Goal: Task Accomplishment & Management: Use online tool/utility

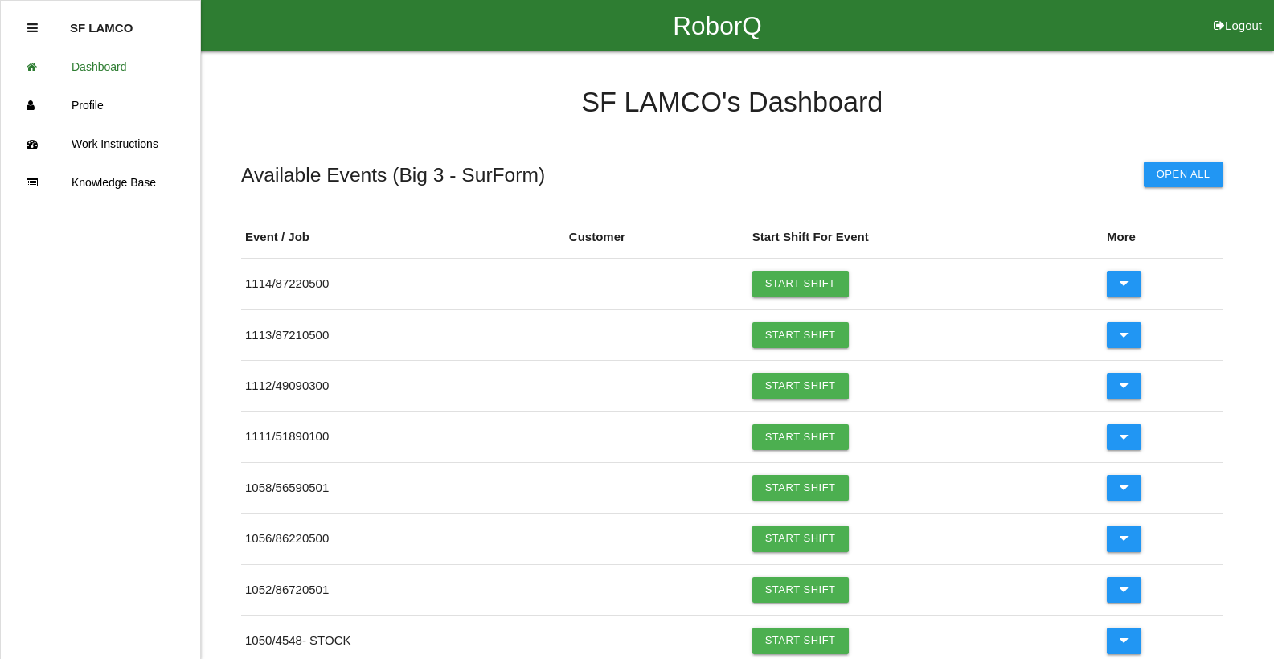
click at [133, 28] on li "SF LAMCO" at bounding box center [100, 28] width 146 height 39
drag, startPoint x: 94, startPoint y: 31, endPoint x: 103, endPoint y: 30, distance: 8.9
click at [95, 31] on p "SF LAMCO" at bounding box center [101, 22] width 63 height 26
click at [124, 101] on link "Profile" at bounding box center [100, 105] width 199 height 39
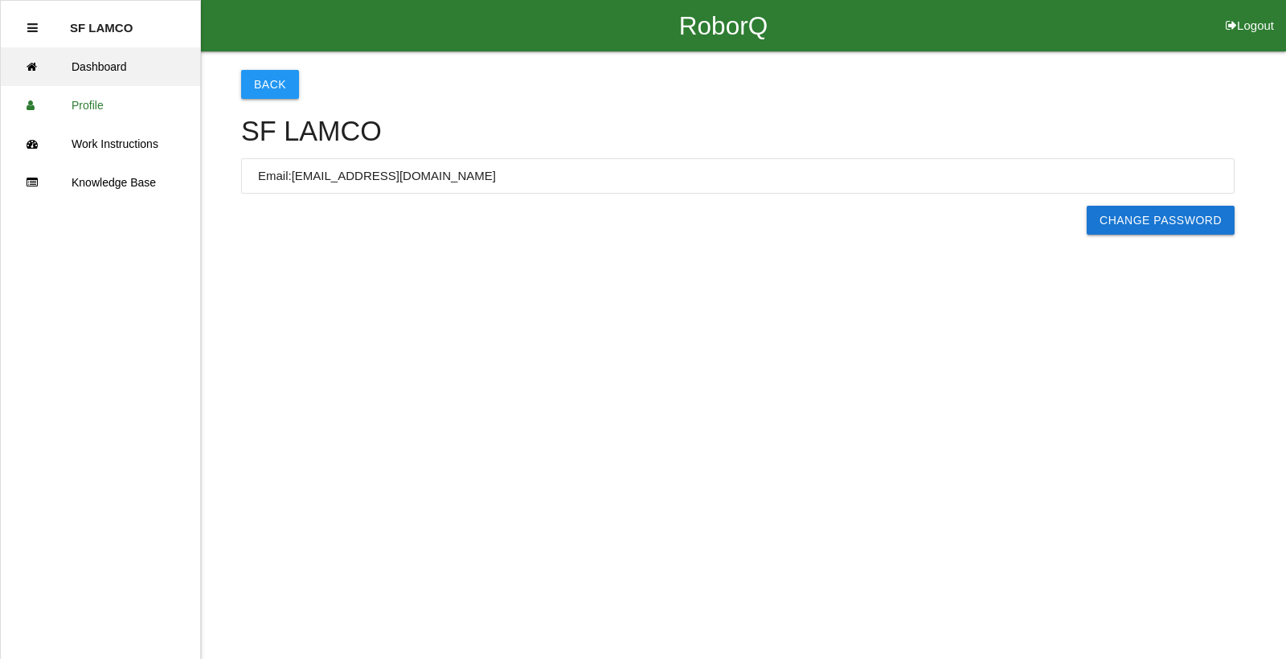
click at [112, 63] on link "Dashboard" at bounding box center [100, 66] width 199 height 39
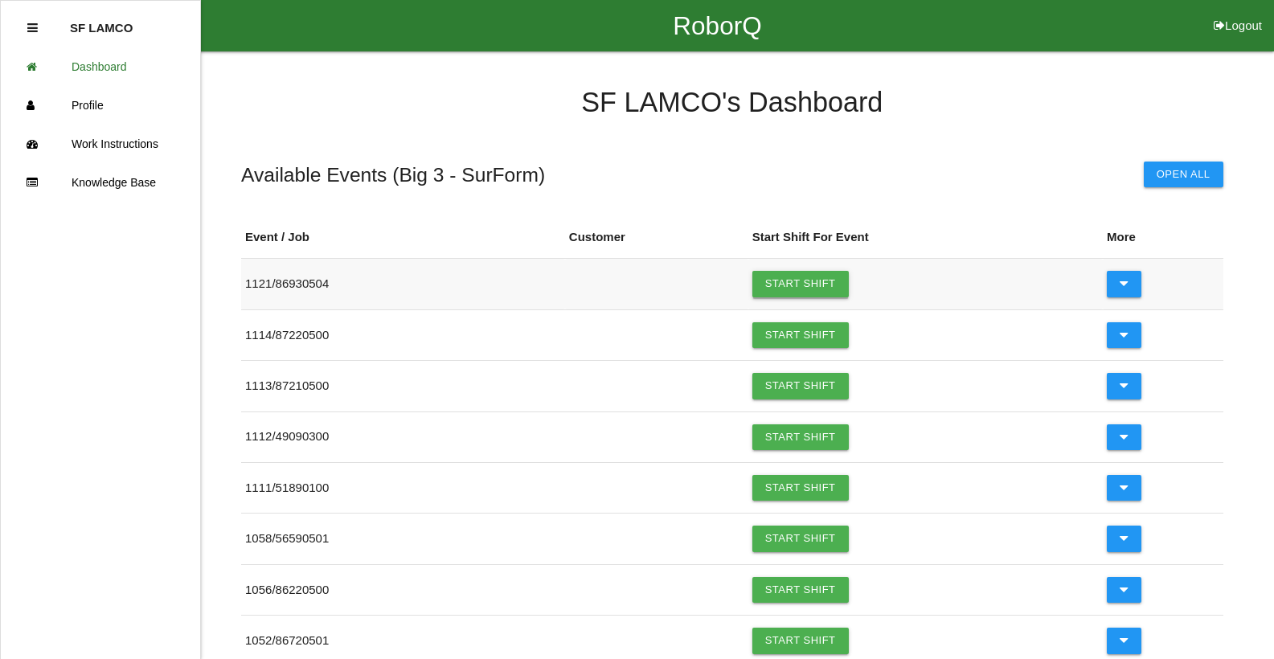
click at [780, 283] on link "Start Shift" at bounding box center [800, 284] width 96 height 26
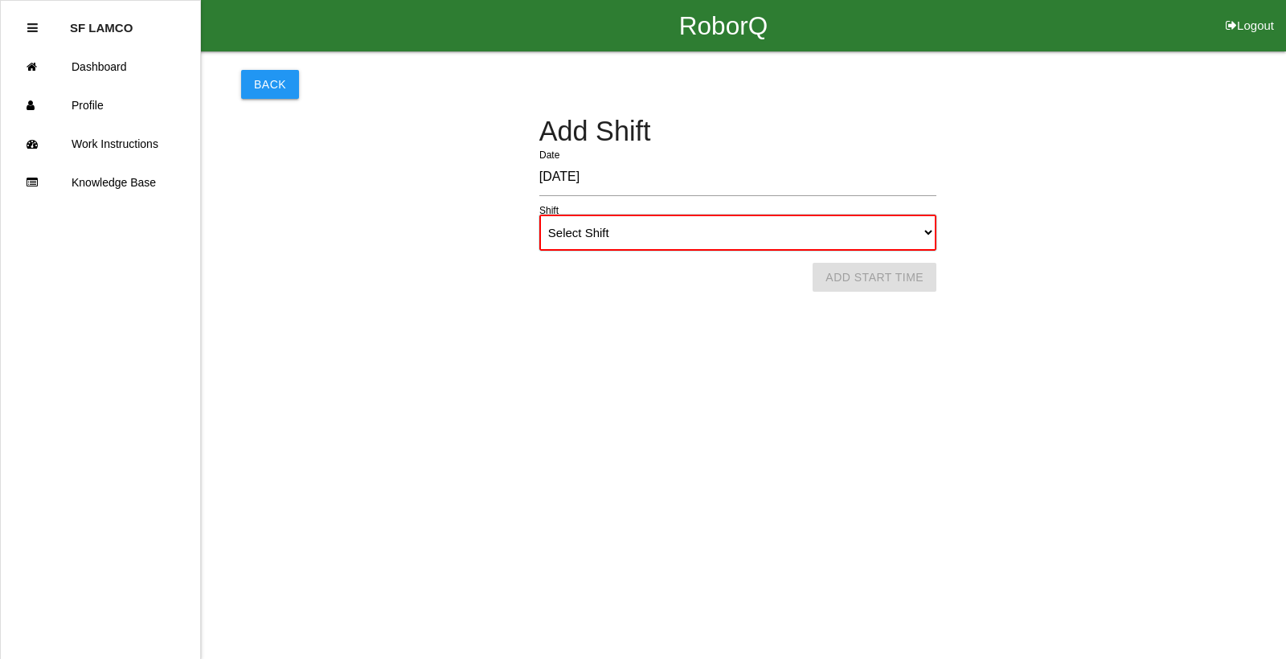
click at [683, 239] on select "Select Shift 1st Shift 2nd Shift 3rd Shift 4th Shift" at bounding box center [737, 233] width 397 height 36
select select "1"
click at [539, 215] on select "Select Shift 1st Shift 2nd Shift 3rd Shift 4th Shift" at bounding box center [737, 233] width 397 height 36
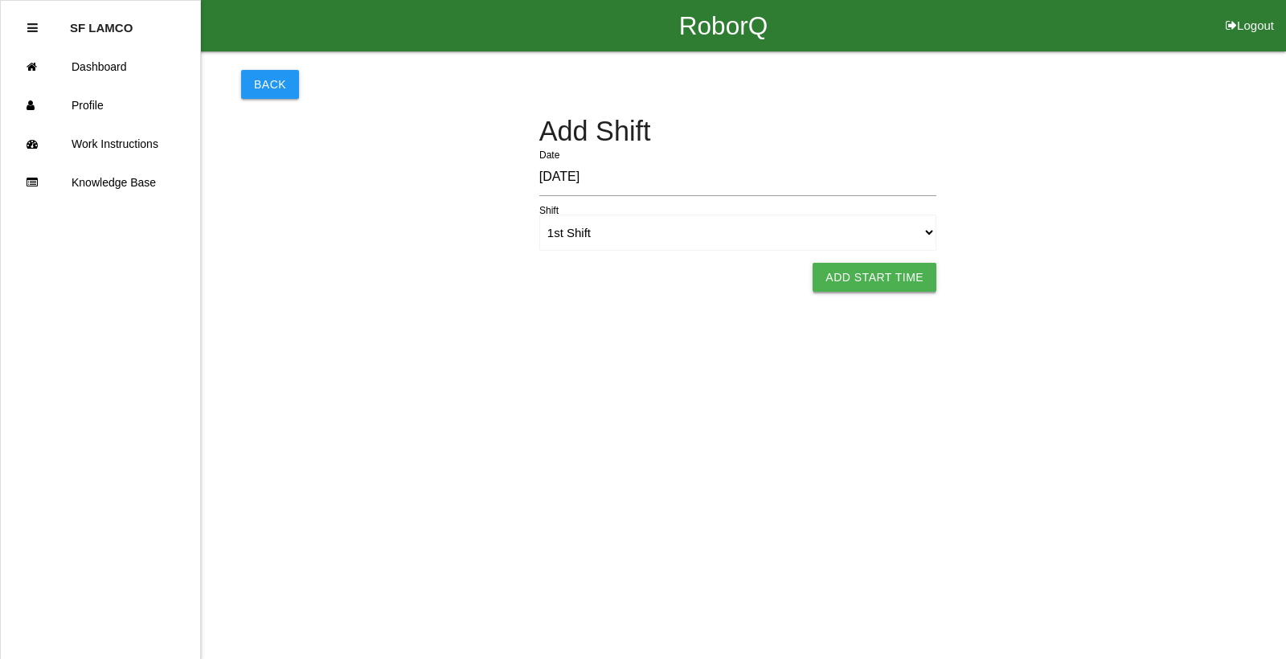
click at [818, 288] on button "Add Start Time" at bounding box center [874, 277] width 124 height 29
select select "10"
select select "50"
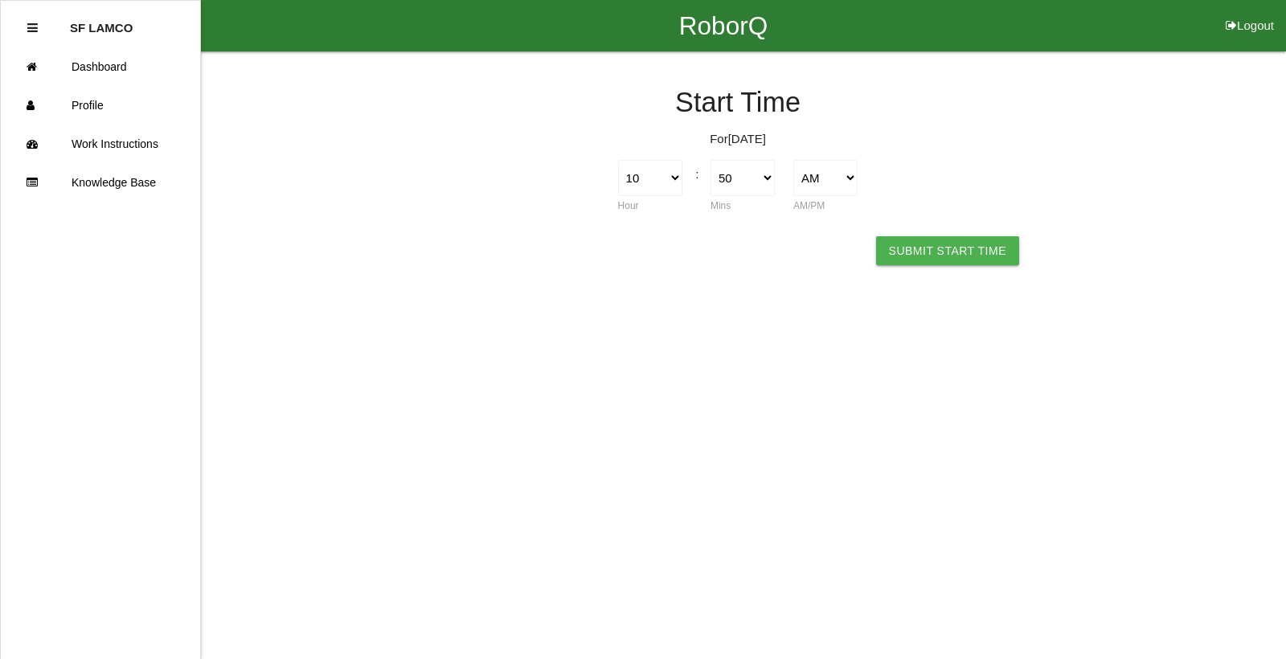
click at [818, 247] on button "Submit Start Time" at bounding box center [947, 250] width 143 height 29
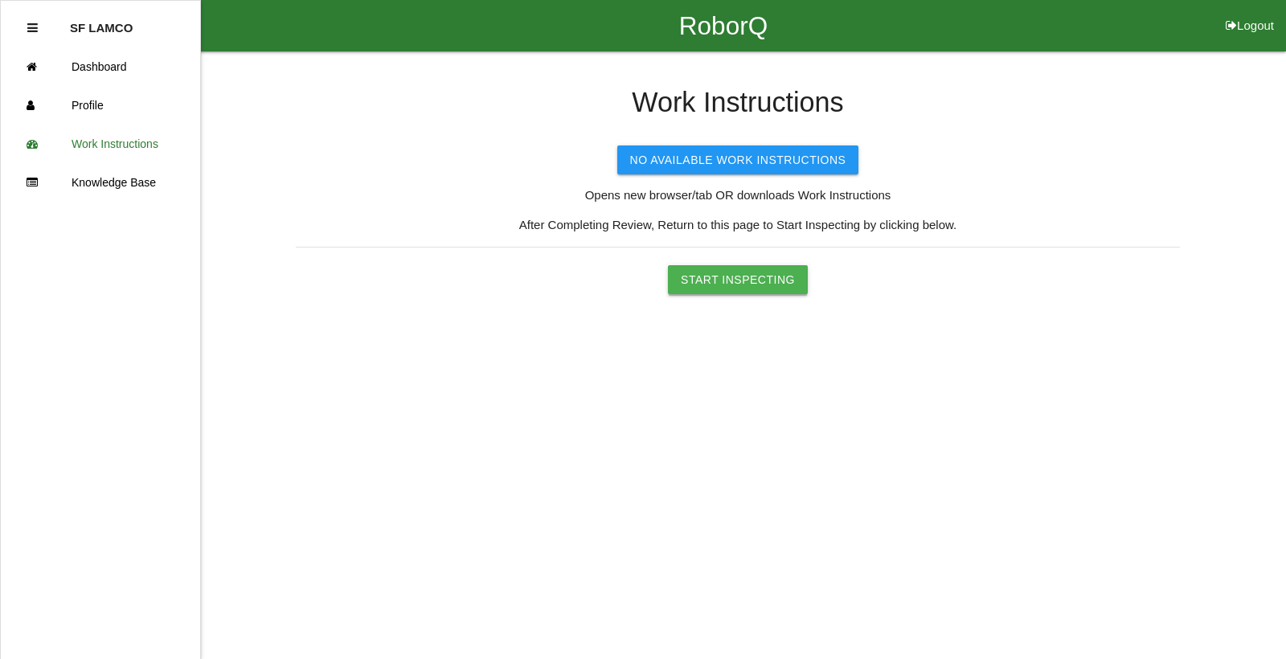
click at [791, 286] on button "Start Inspecting" at bounding box center [738, 279] width 140 height 29
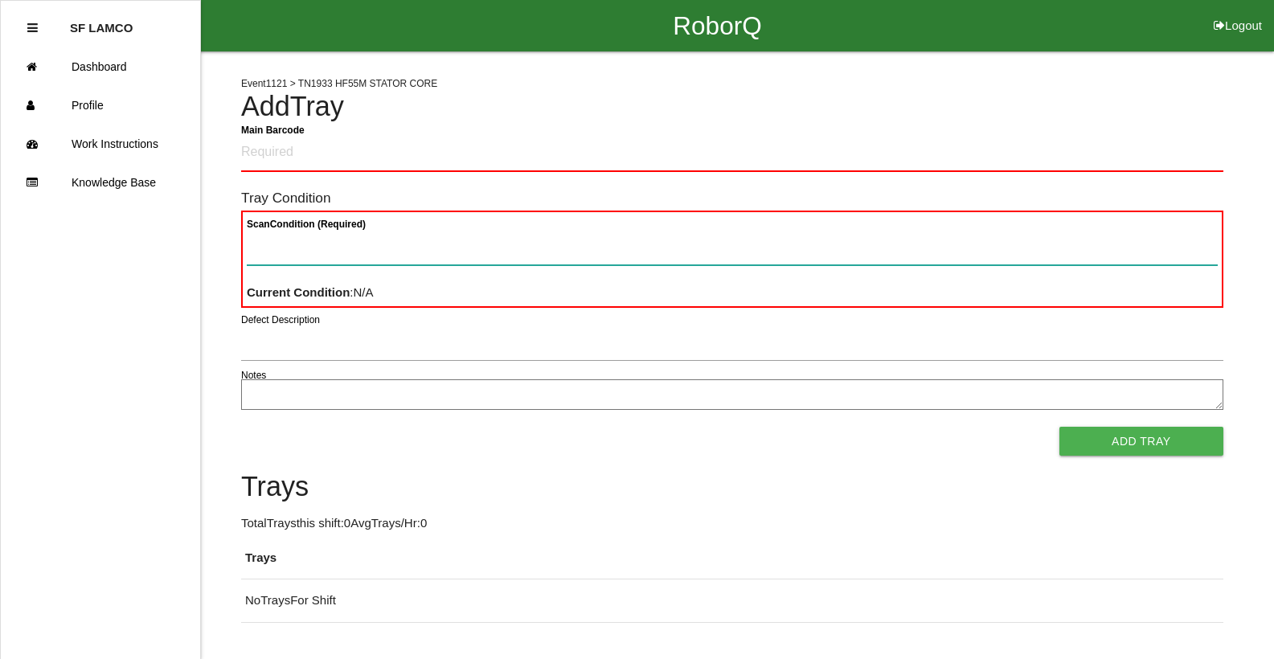
click at [497, 256] on Condition "Scan Condition (Required)" at bounding box center [732, 246] width 971 height 37
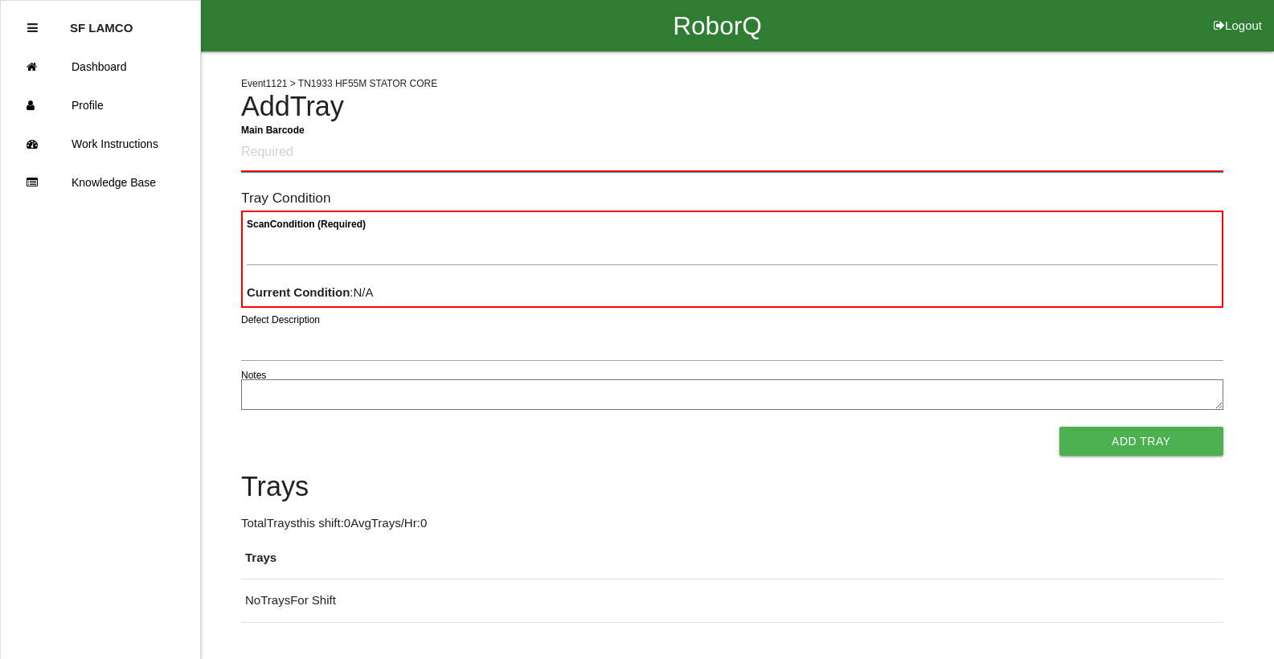
click at [439, 166] on Barcode "Main Barcode" at bounding box center [732, 153] width 982 height 38
